Goal: Task Accomplishment & Management: Use online tool/utility

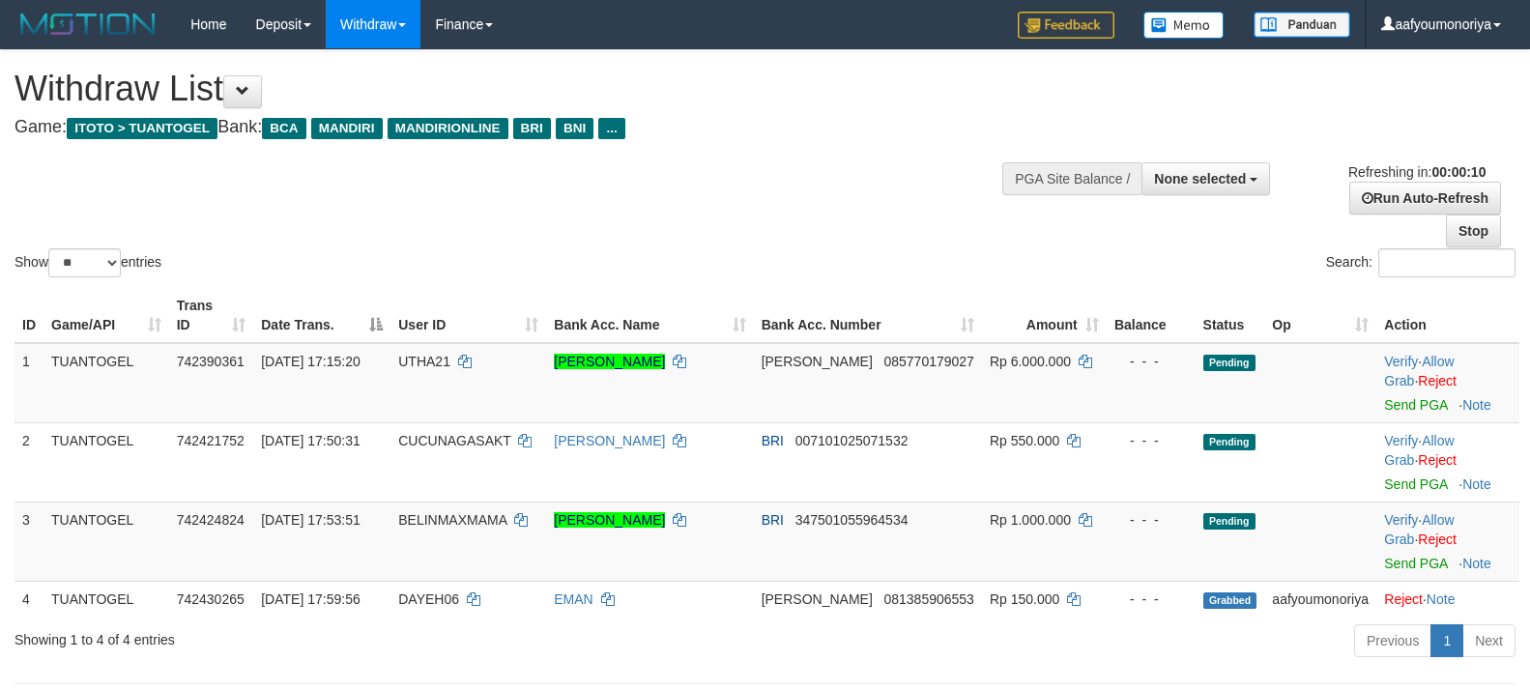
select select
select select "**"
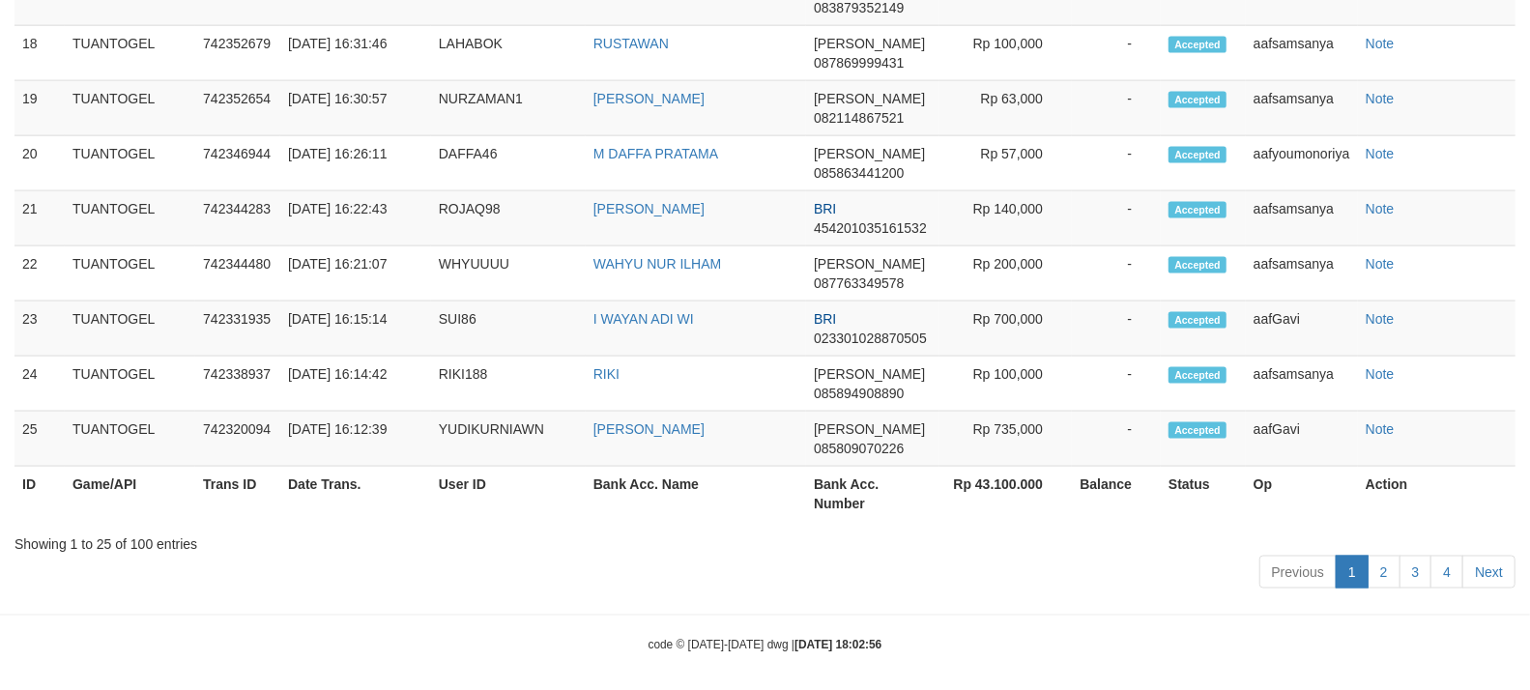
scroll to position [1628, 0]
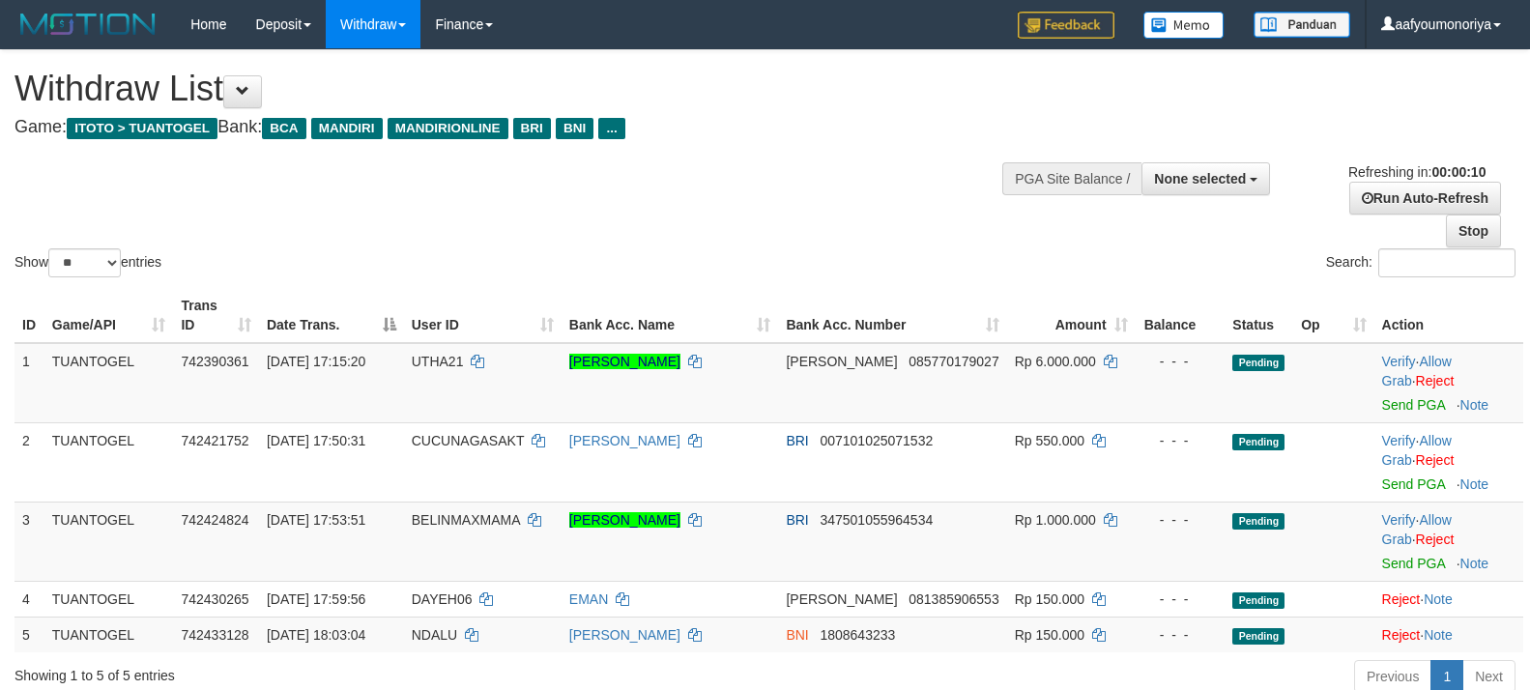
select select
select select "**"
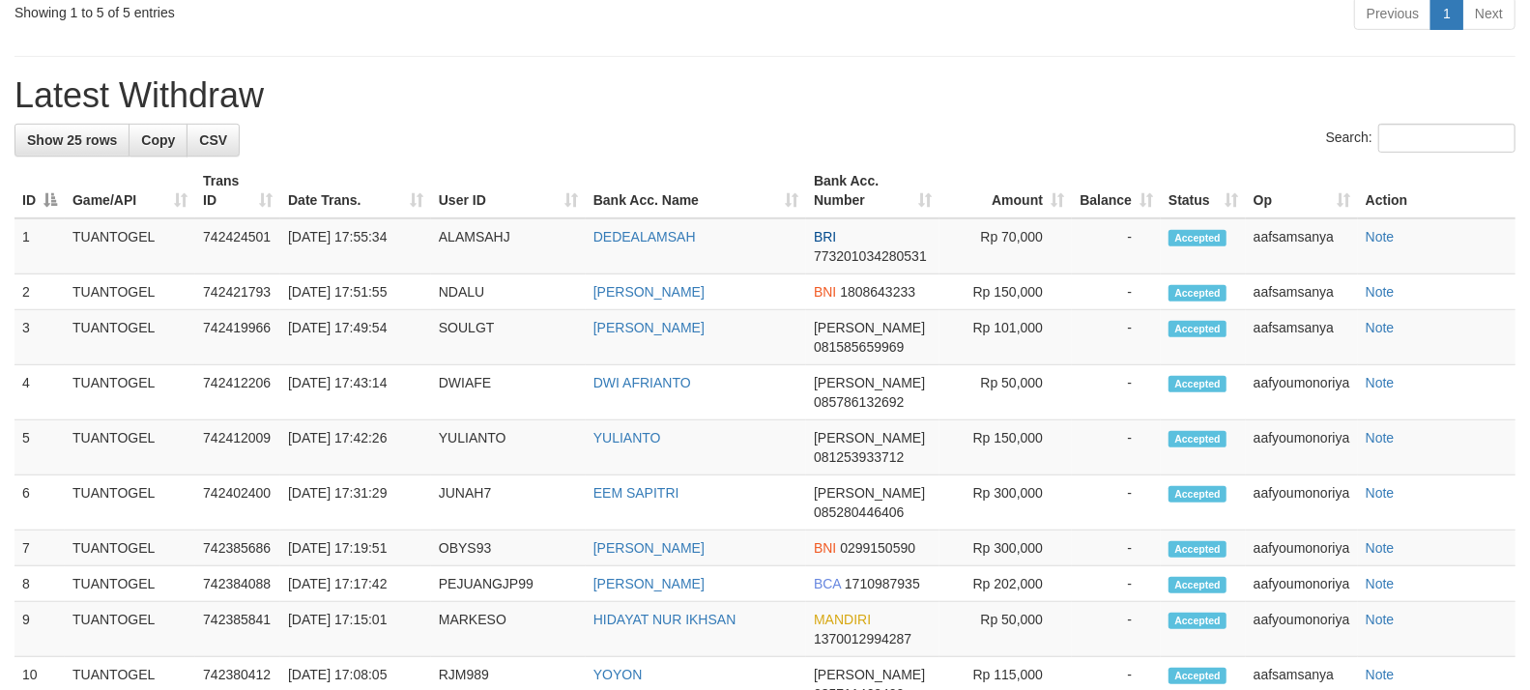
scroll to position [553, 0]
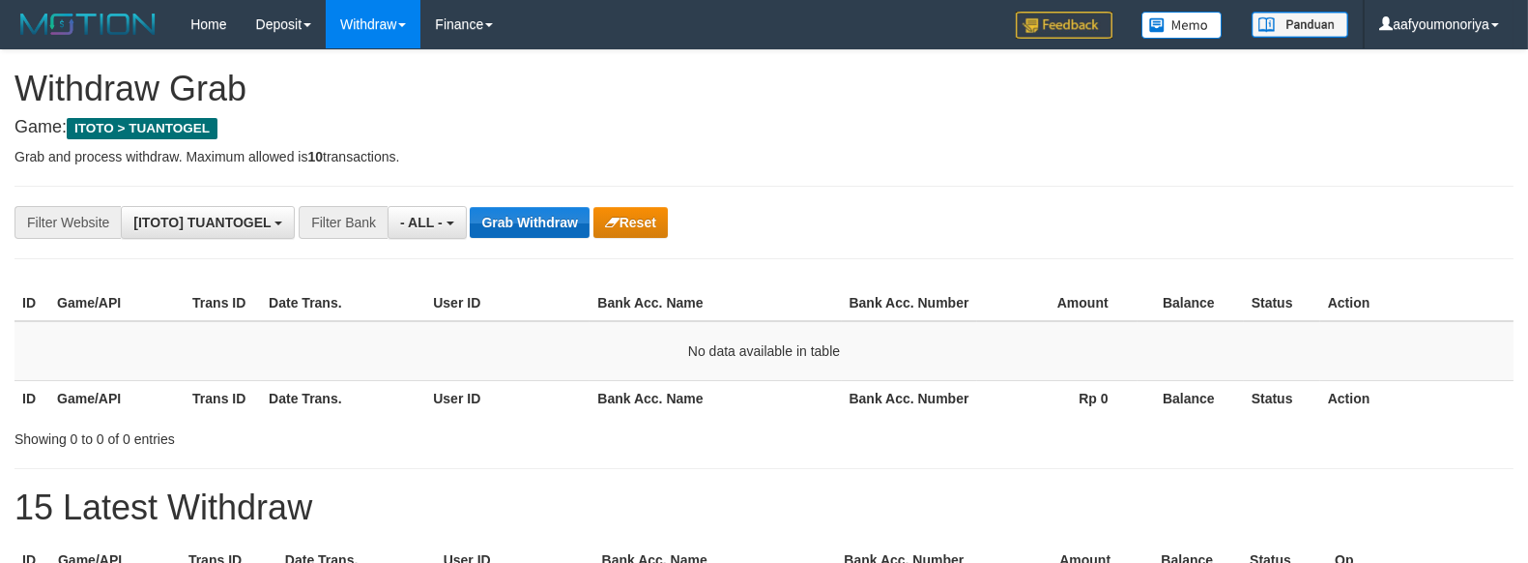
drag, startPoint x: 0, startPoint y: 0, endPoint x: 530, endPoint y: 219, distance: 573.4
click at [530, 219] on button "Grab Withdraw" at bounding box center [529, 222] width 119 height 31
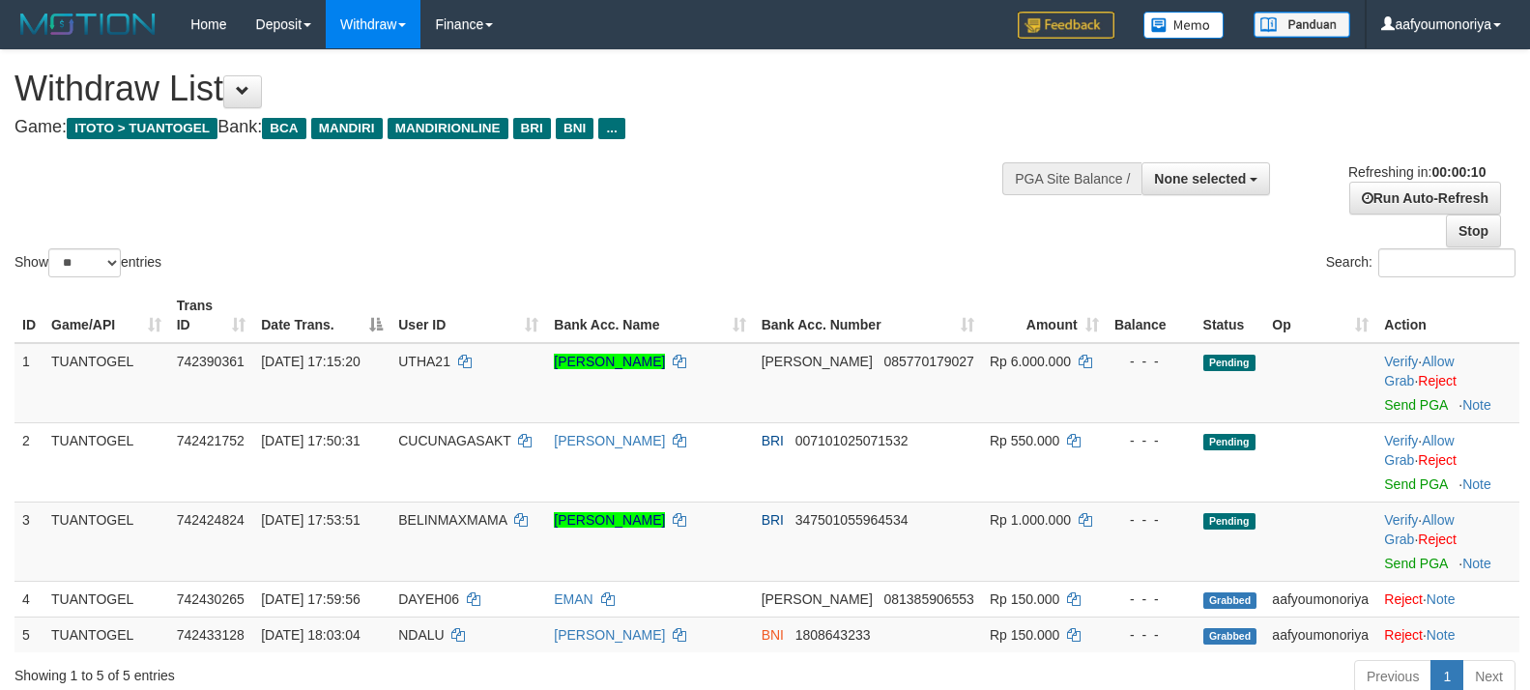
select select
select select "**"
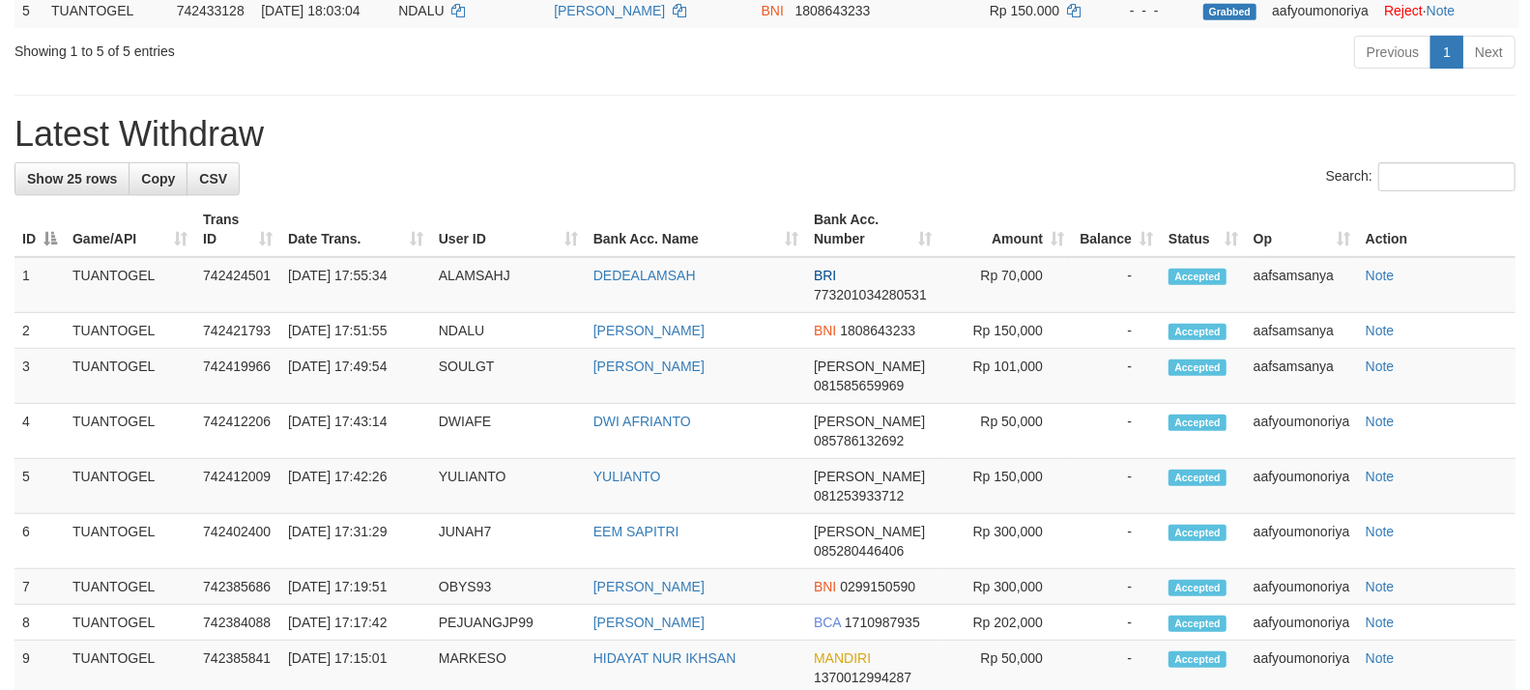
scroll to position [553, 0]
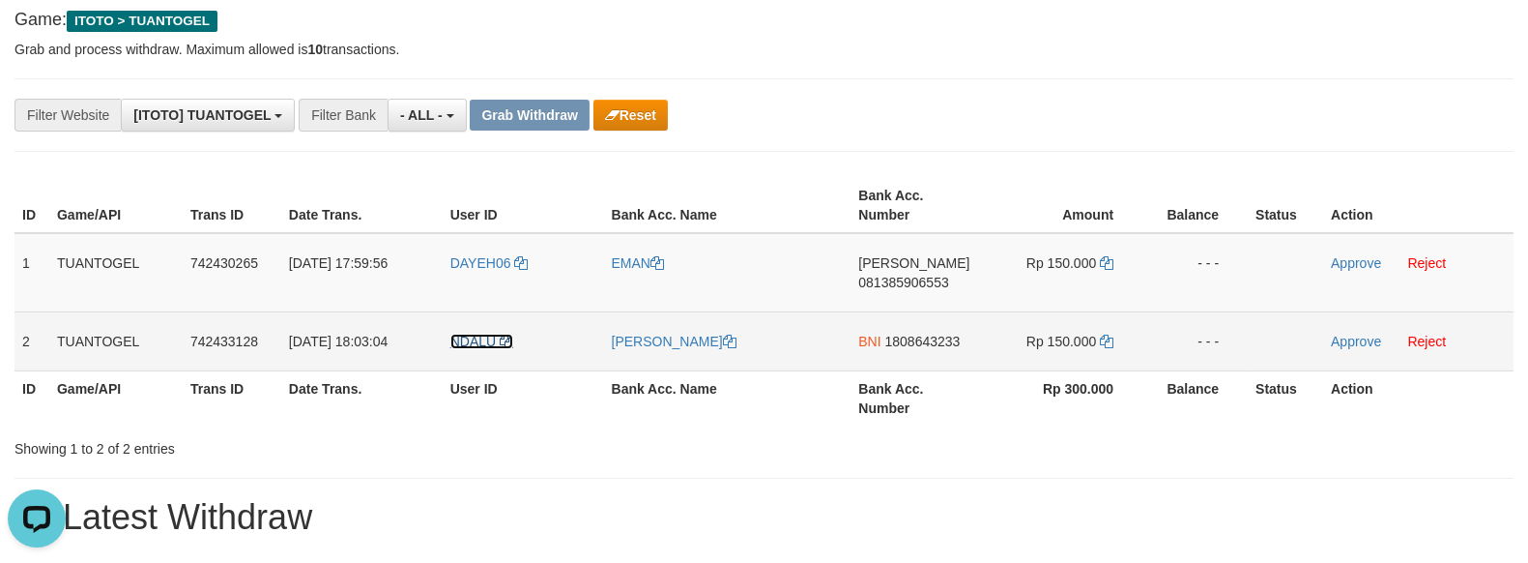
click at [475, 343] on span "NDALU" at bounding box center [472, 341] width 45 height 15
click at [462, 356] on td "NDALU" at bounding box center [523, 340] width 161 height 59
click at [462, 358] on td "NDALU" at bounding box center [523, 340] width 161 height 59
copy span "NDALU"
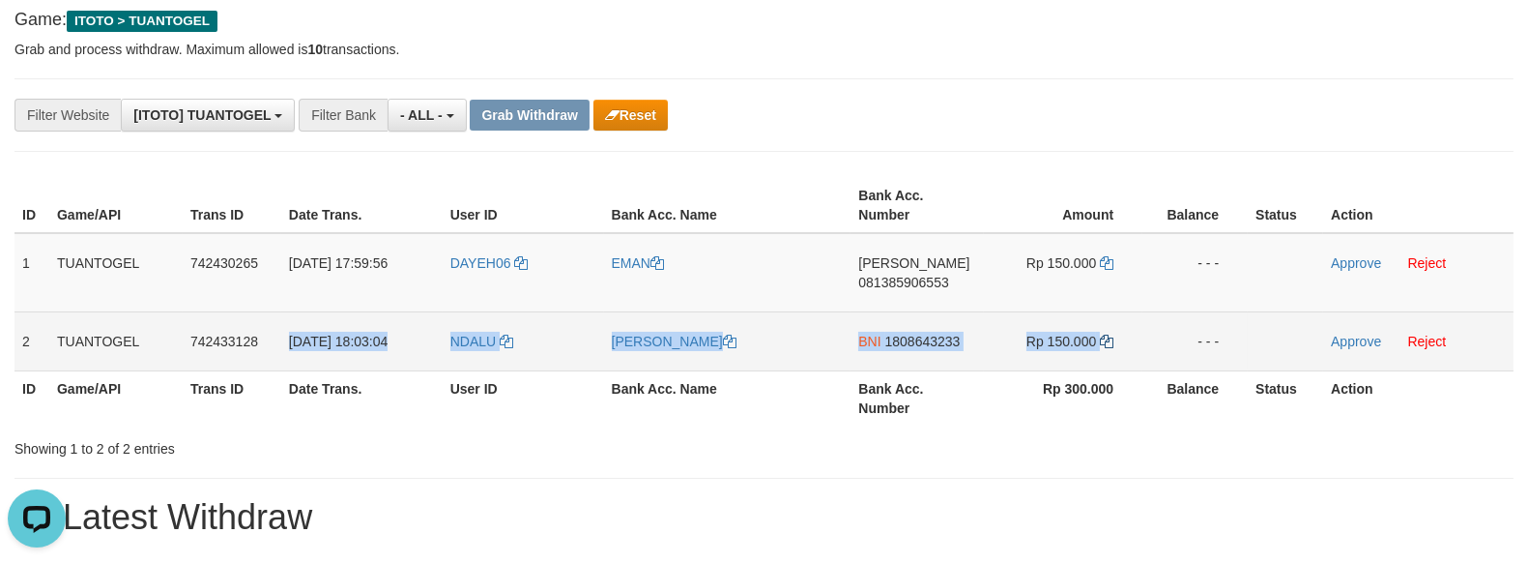
drag, startPoint x: 287, startPoint y: 346, endPoint x: 1102, endPoint y: 343, distance: 814.9
click at [1102, 343] on tr "2 [GEOGRAPHIC_DATA] 742433128 [DATE] 18:03:04 [GEOGRAPHIC_DATA] [PERSON_NAME] B…" at bounding box center [764, 340] width 1499 height 59
copy tr "[DATE] 18:03:04 NDALU [PERSON_NAME] BNI 1808643233 Rp 150.000"
click at [894, 354] on td "BNI 1808643233" at bounding box center [917, 340] width 133 height 59
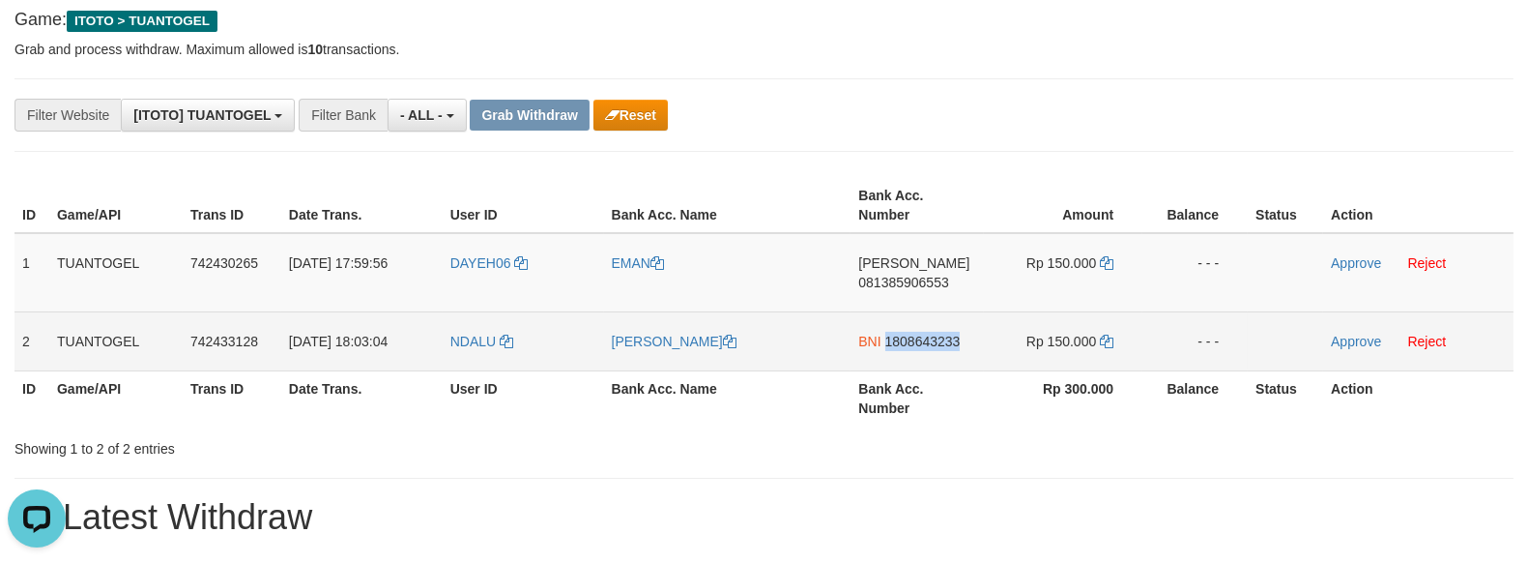
click at [894, 354] on td "BNI 1808643233" at bounding box center [917, 340] width 133 height 59
click at [1115, 335] on td "Rp 150.000" at bounding box center [1063, 340] width 159 height 59
click at [1108, 340] on icon at bounding box center [1107, 341] width 14 height 14
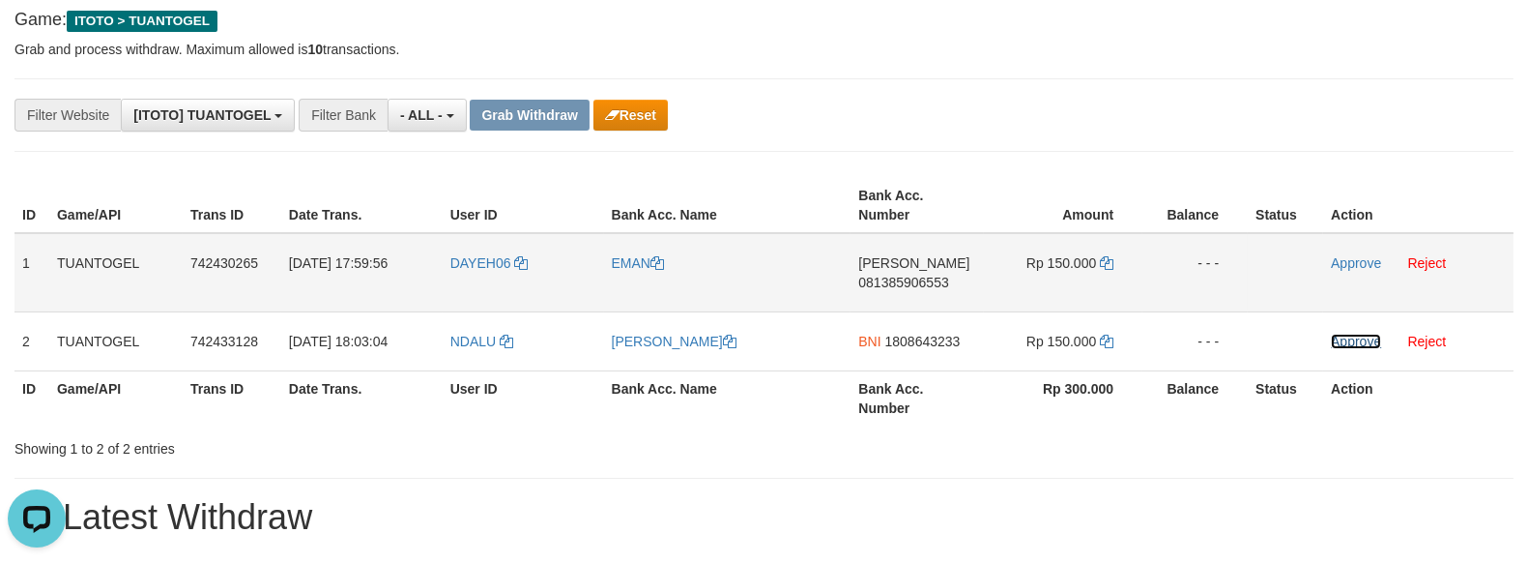
drag, startPoint x: 1350, startPoint y: 334, endPoint x: 864, endPoint y: 237, distance: 496.0
click at [1350, 334] on link "Approve" at bounding box center [1356, 341] width 50 height 15
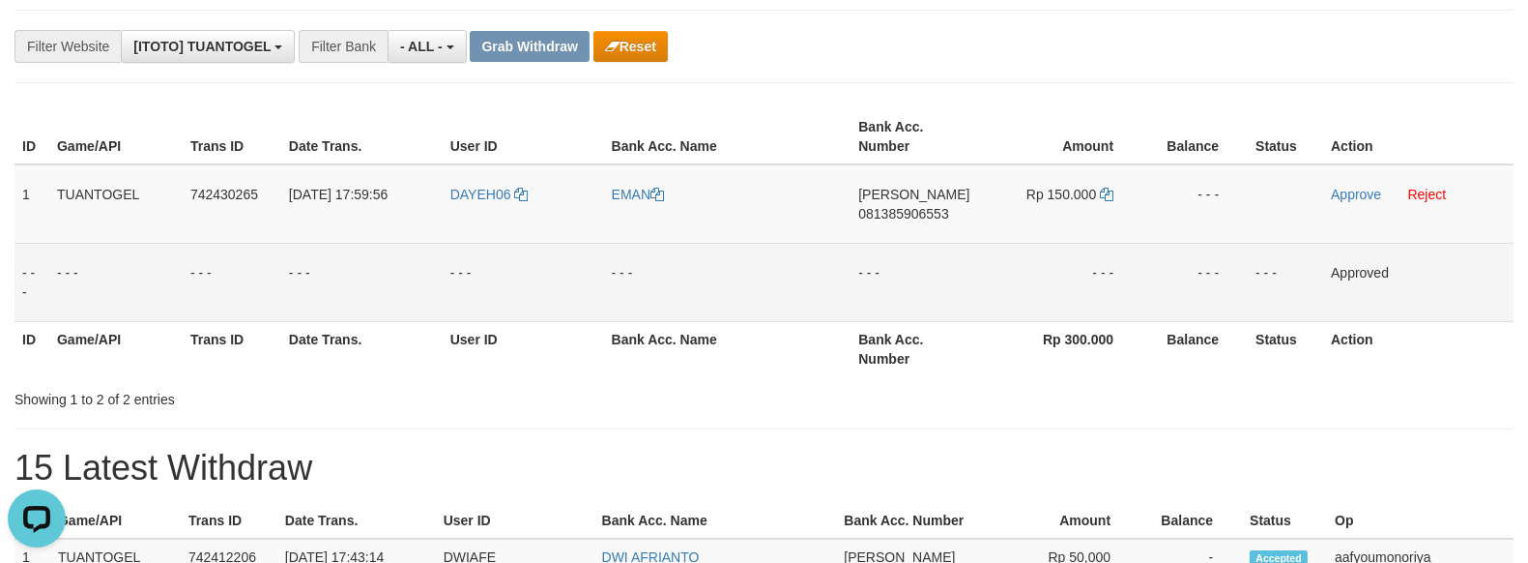
scroll to position [215, 0]
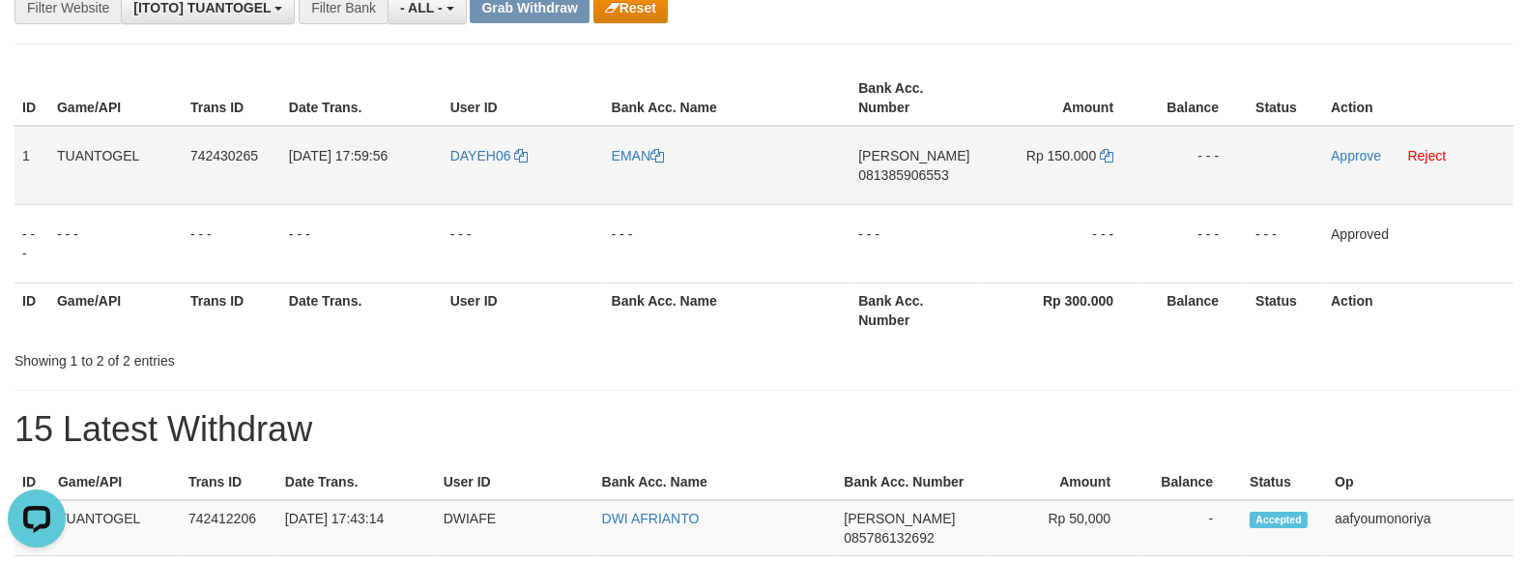
click at [915, 196] on td "DANA 081385906553" at bounding box center [917, 165] width 133 height 79
copy span "081385906553"
click at [1108, 156] on icon at bounding box center [1107, 156] width 14 height 14
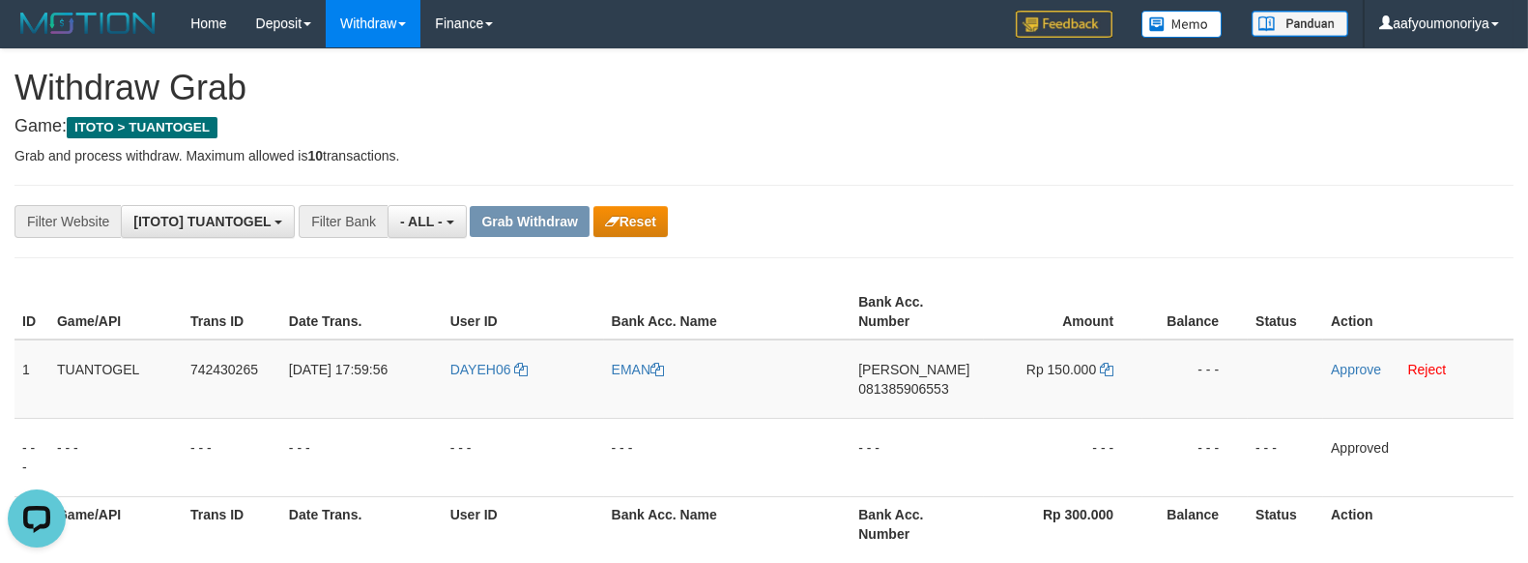
scroll to position [0, 0]
click at [894, 404] on td "DANA 081385906553" at bounding box center [917, 379] width 133 height 79
copy span "081385906553"
click at [1108, 369] on icon at bounding box center [1107, 370] width 14 height 14
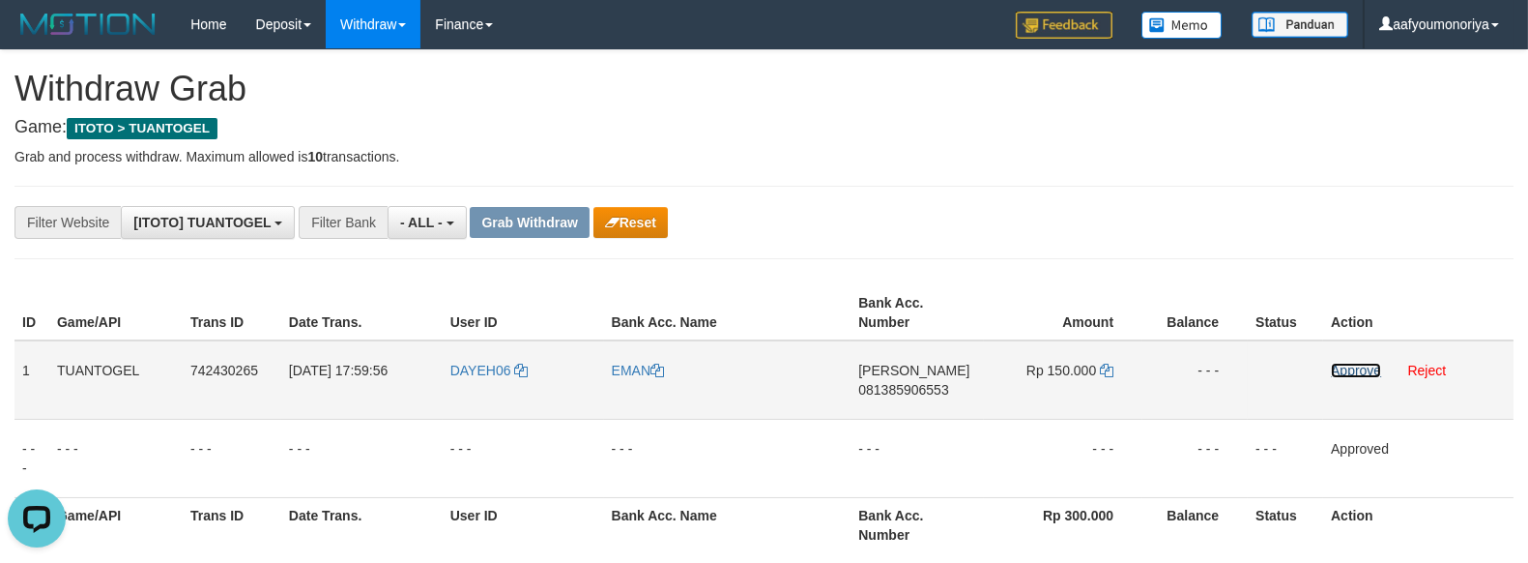
click at [1339, 370] on link "Approve" at bounding box center [1356, 370] width 50 height 15
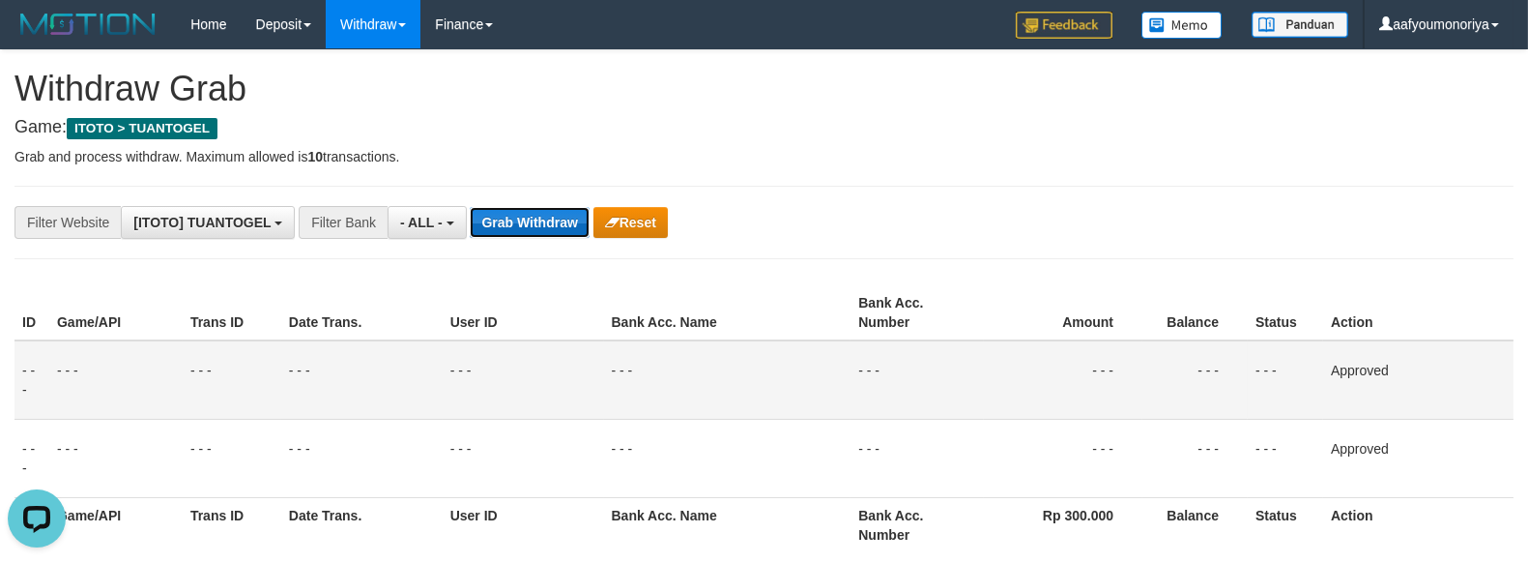
click at [542, 235] on button "Grab Withdraw" at bounding box center [529, 222] width 119 height 31
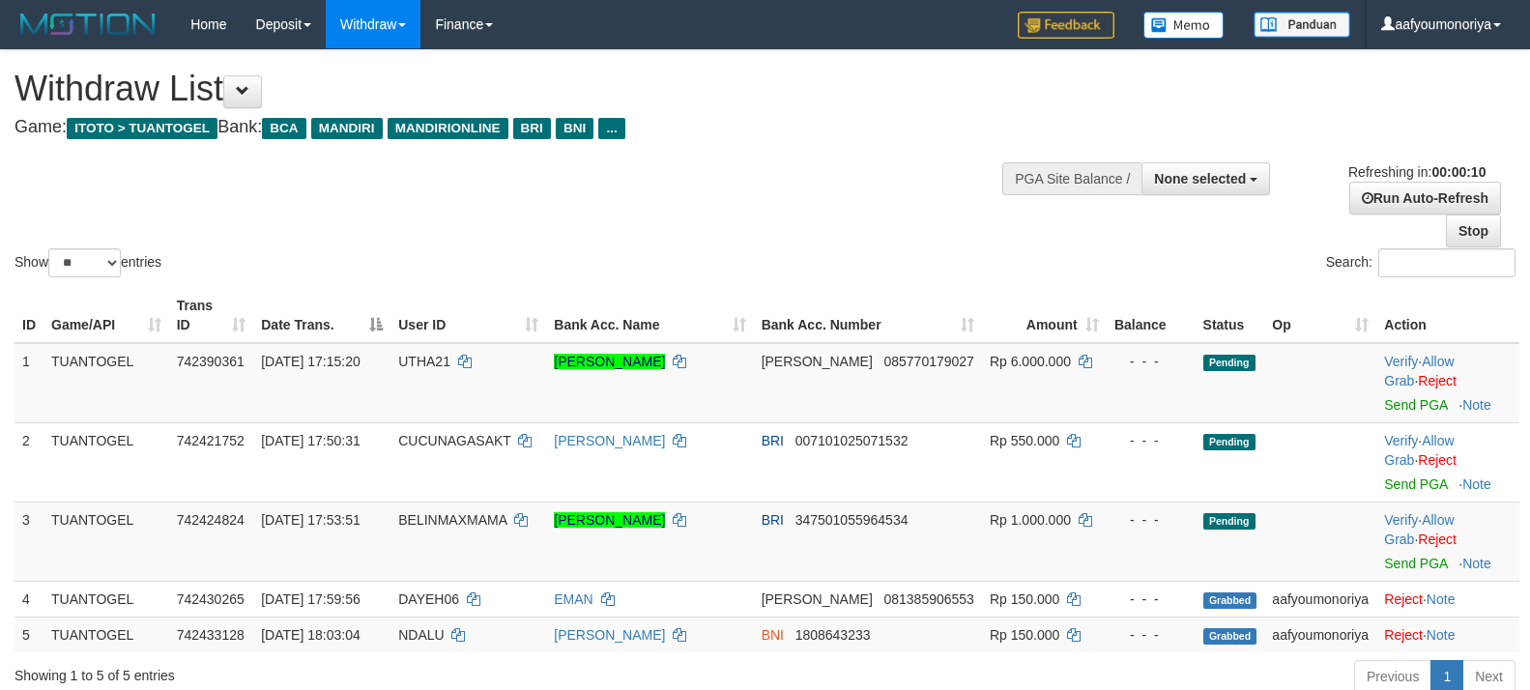
select select
select select "**"
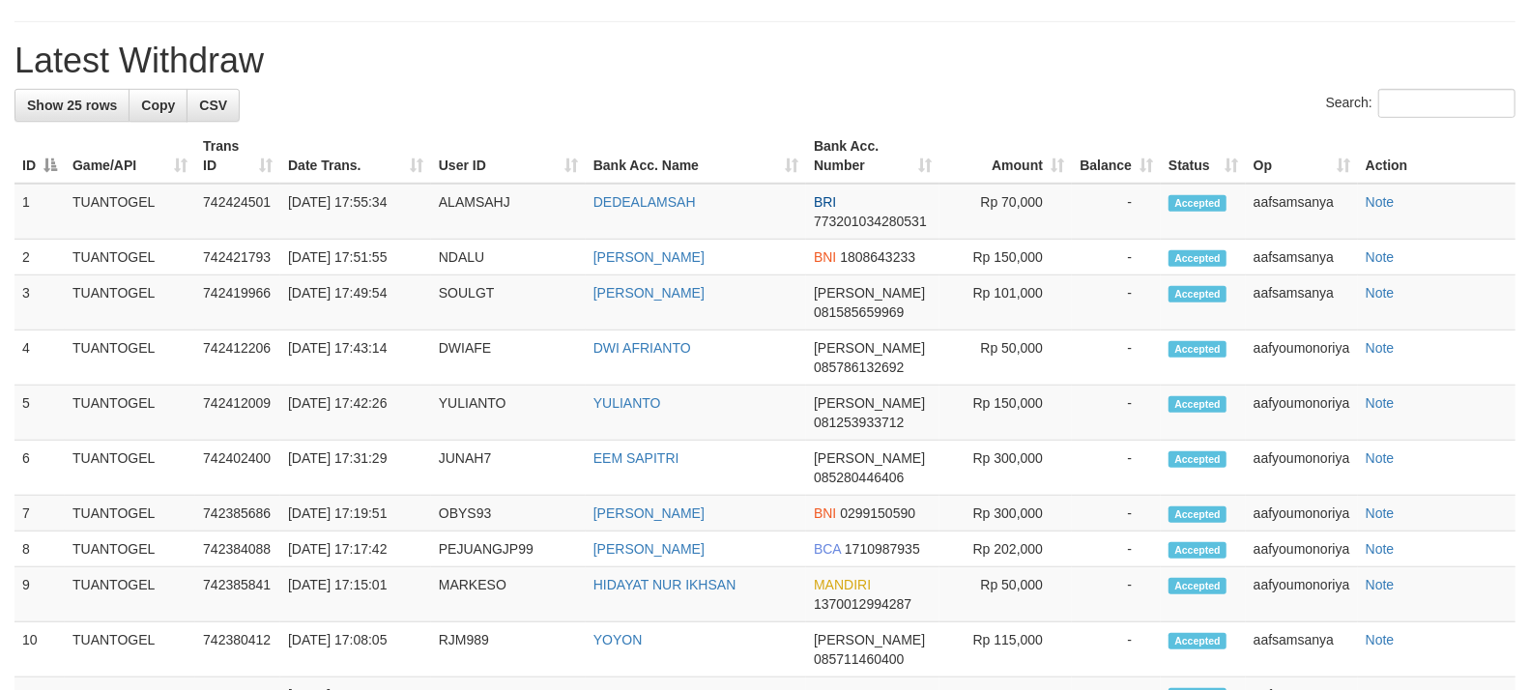
scroll to position [624, 0]
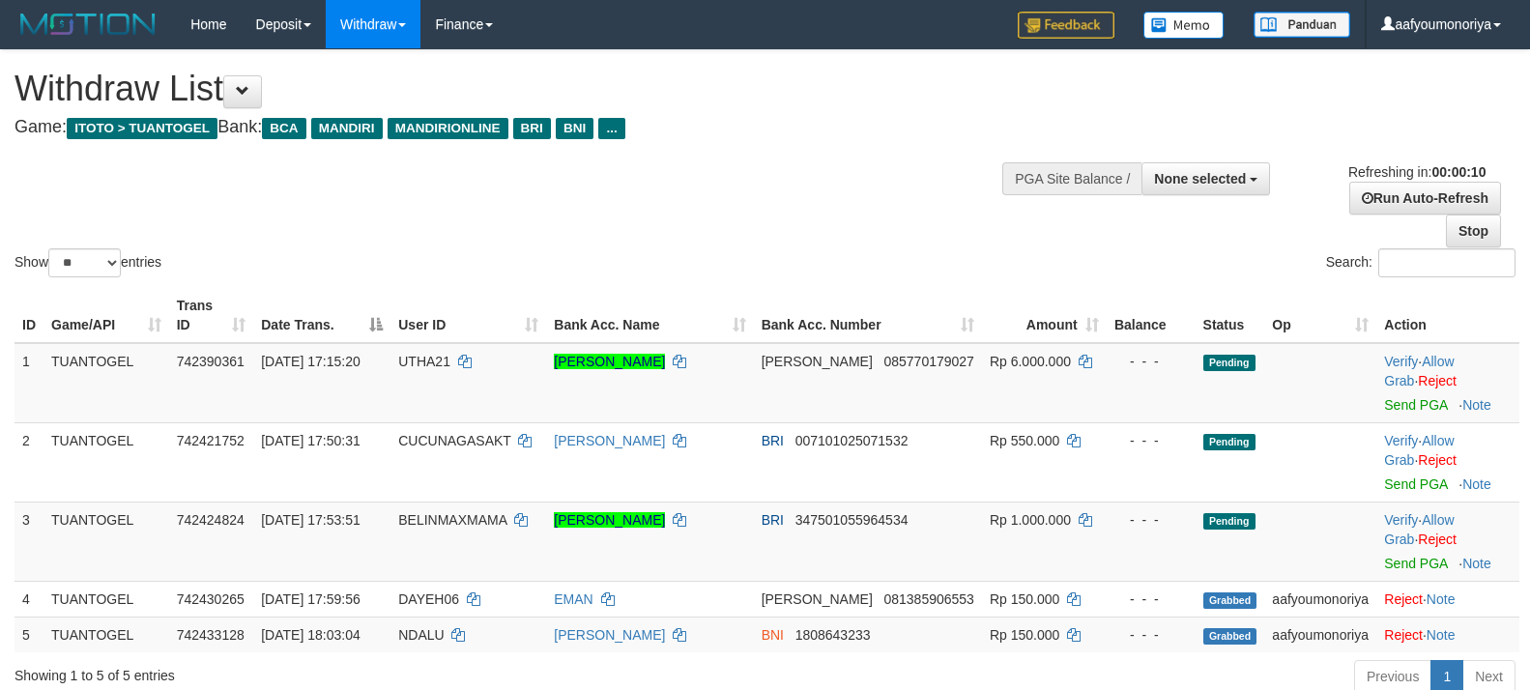
select select
select select "**"
select select
select select "**"
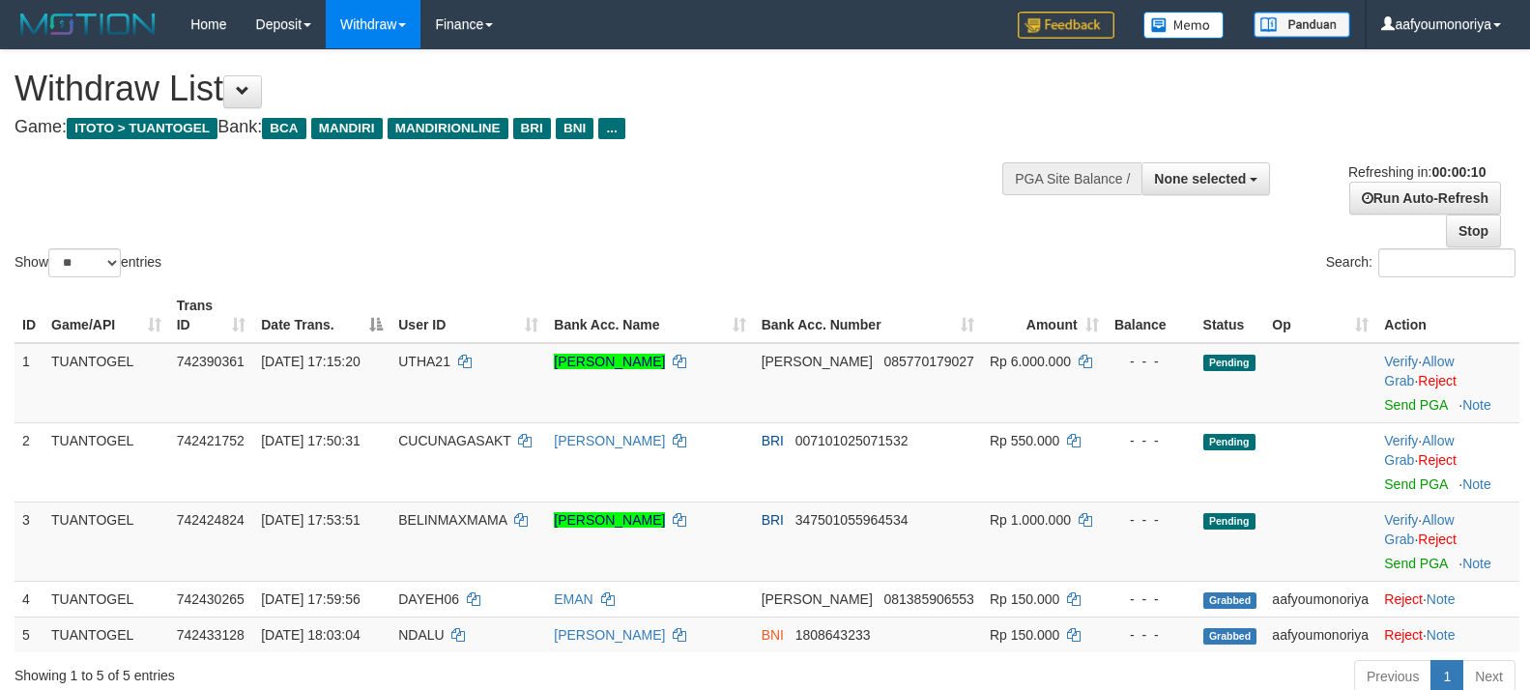
scroll to position [773, 0]
select select
select select "**"
select select
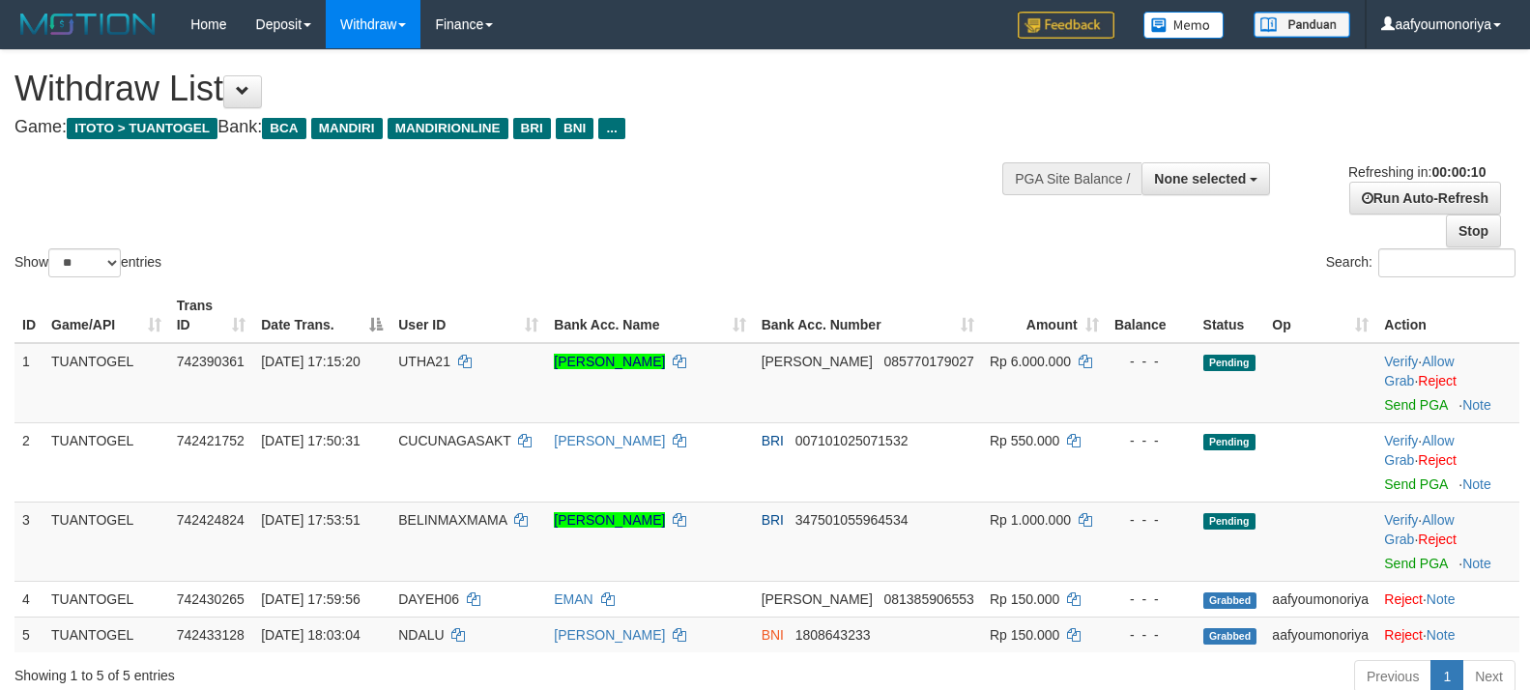
select select "**"
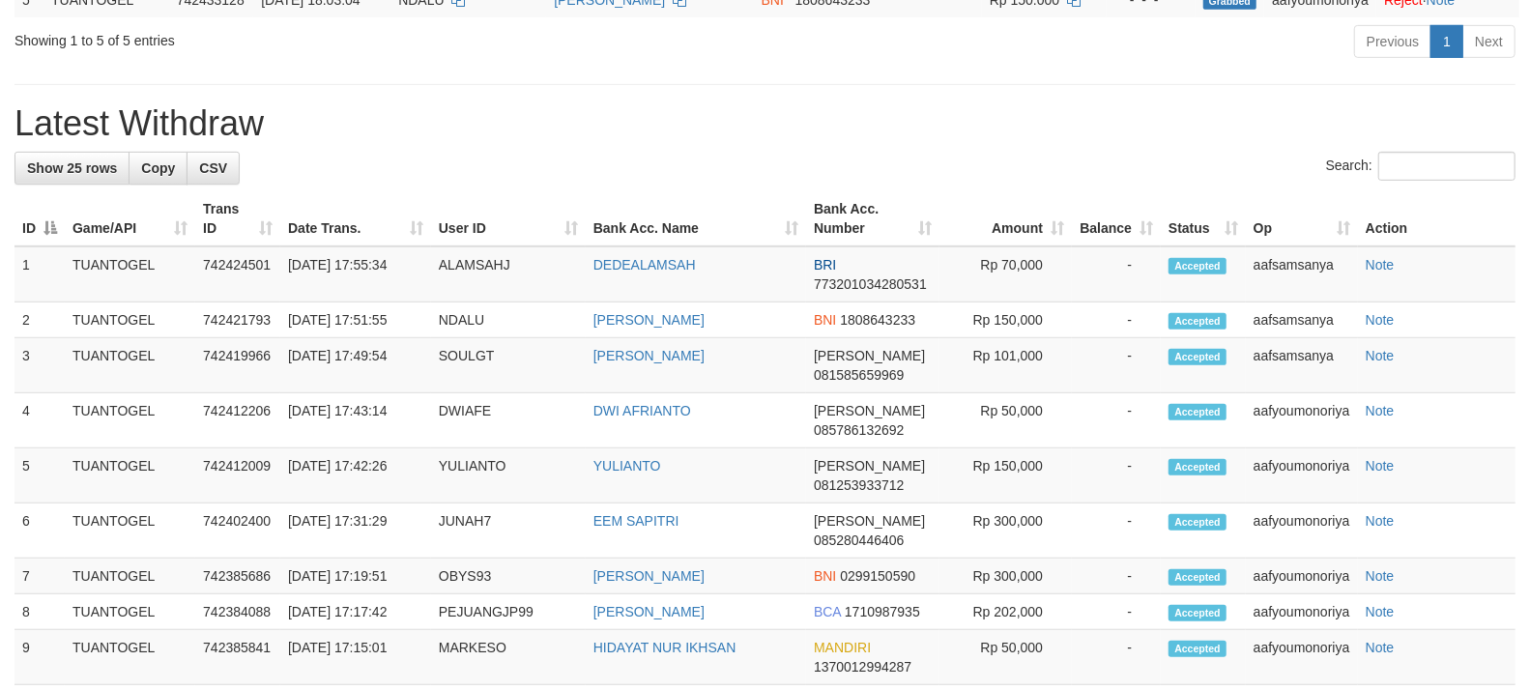
scroll to position [564, 0]
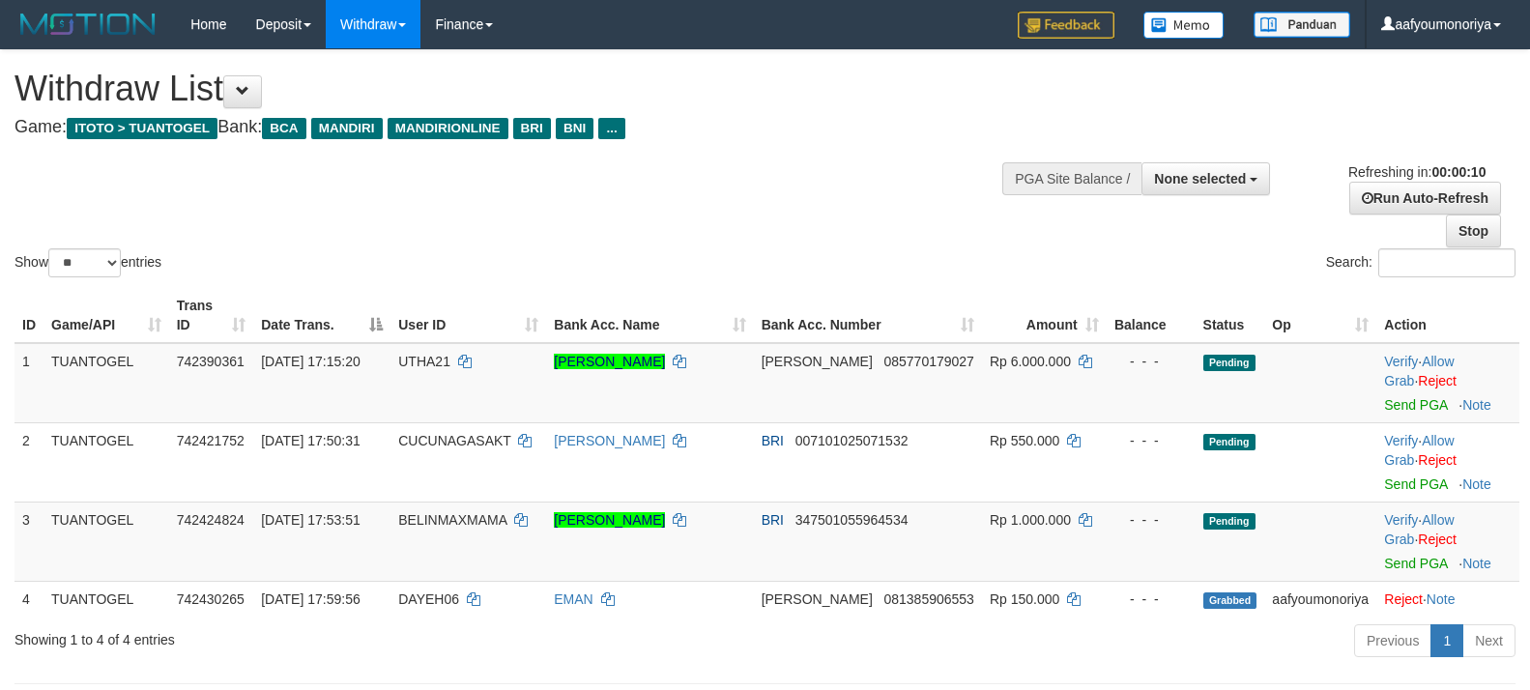
select select
select select "**"
